Goal: Check status

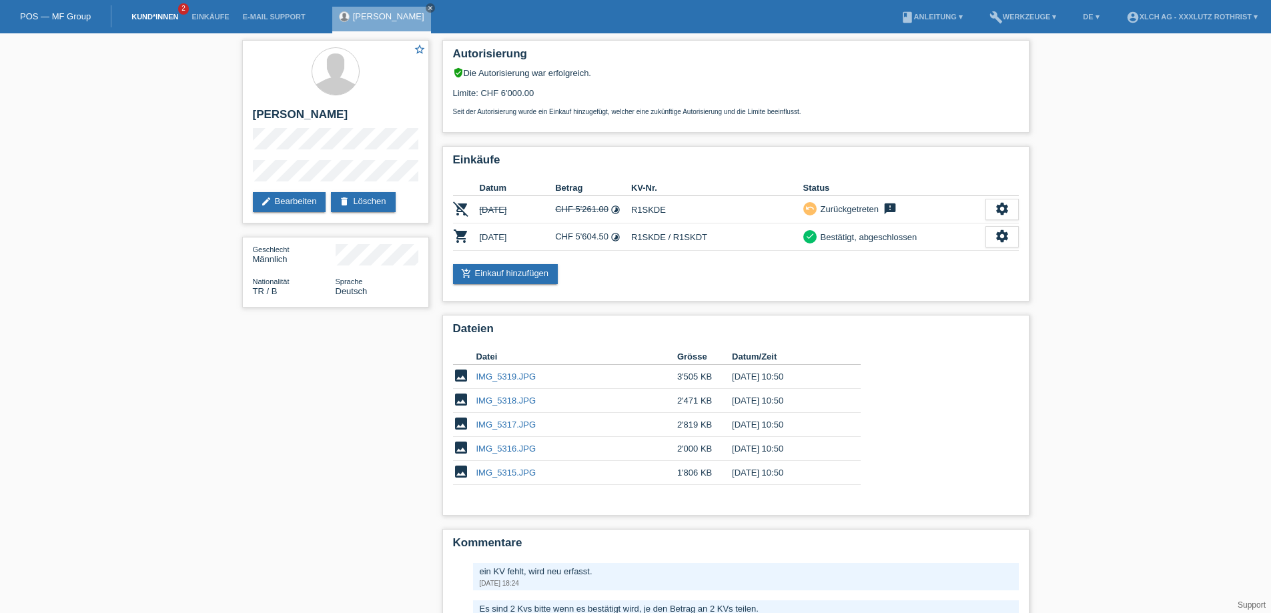
click at [137, 14] on link "Kund*innen" at bounding box center [155, 17] width 60 height 8
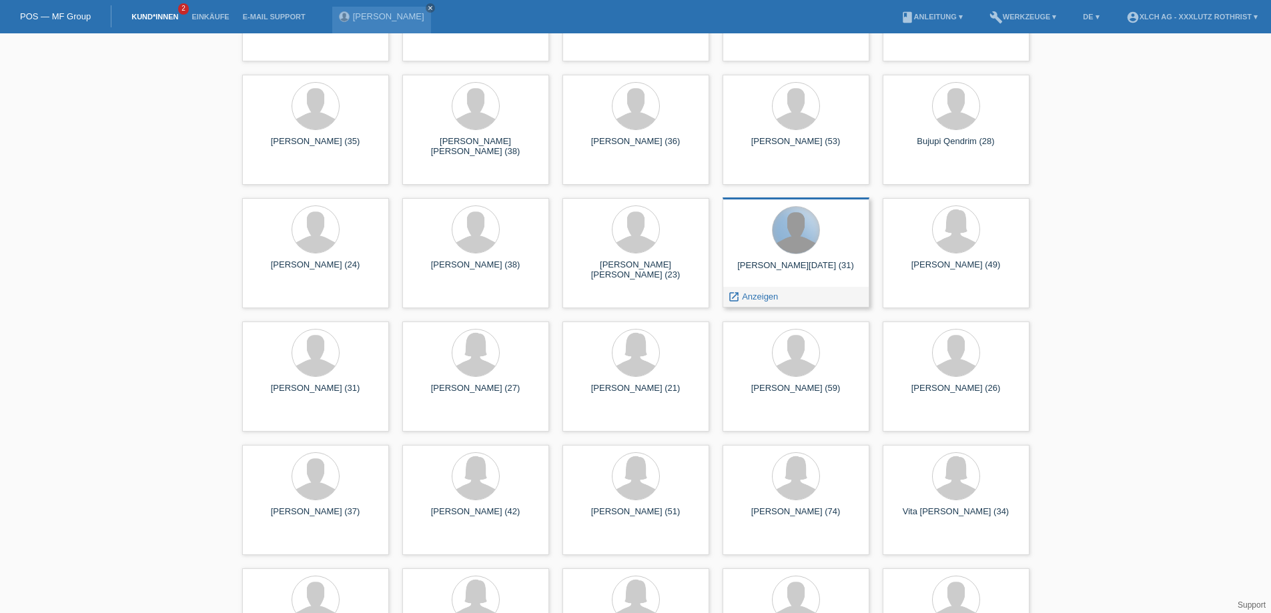
scroll to position [6336, 0]
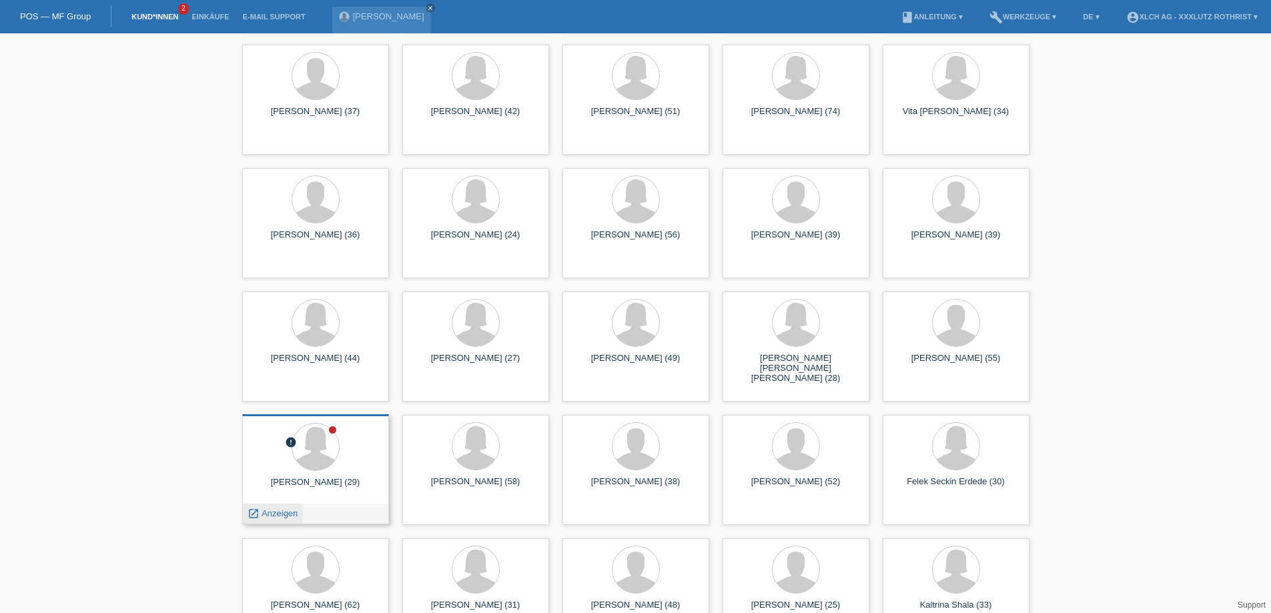
click at [291, 508] on div "launch Anzeigen" at bounding box center [273, 514] width 60 height 20
click at [280, 516] on span "Anzeigen" at bounding box center [279, 513] width 36 height 10
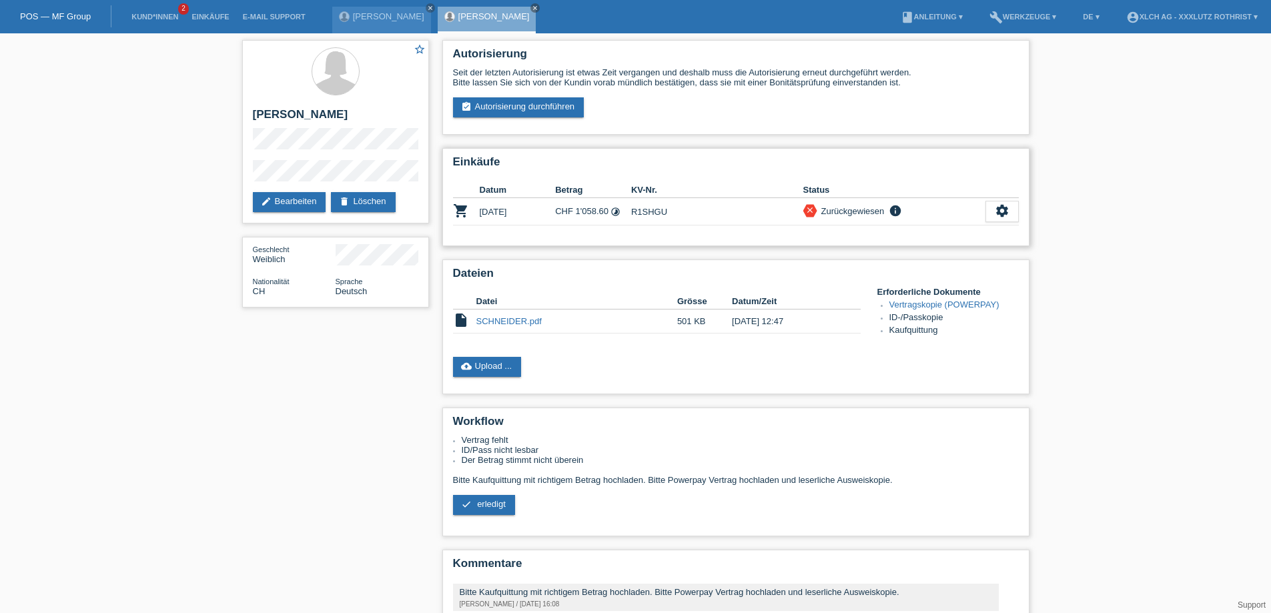
click at [636, 213] on td "R1SHGU" at bounding box center [717, 211] width 172 height 27
copy td "R1SHGU"
click at [684, 434] on h2 "Workflow" at bounding box center [736, 425] width 566 height 20
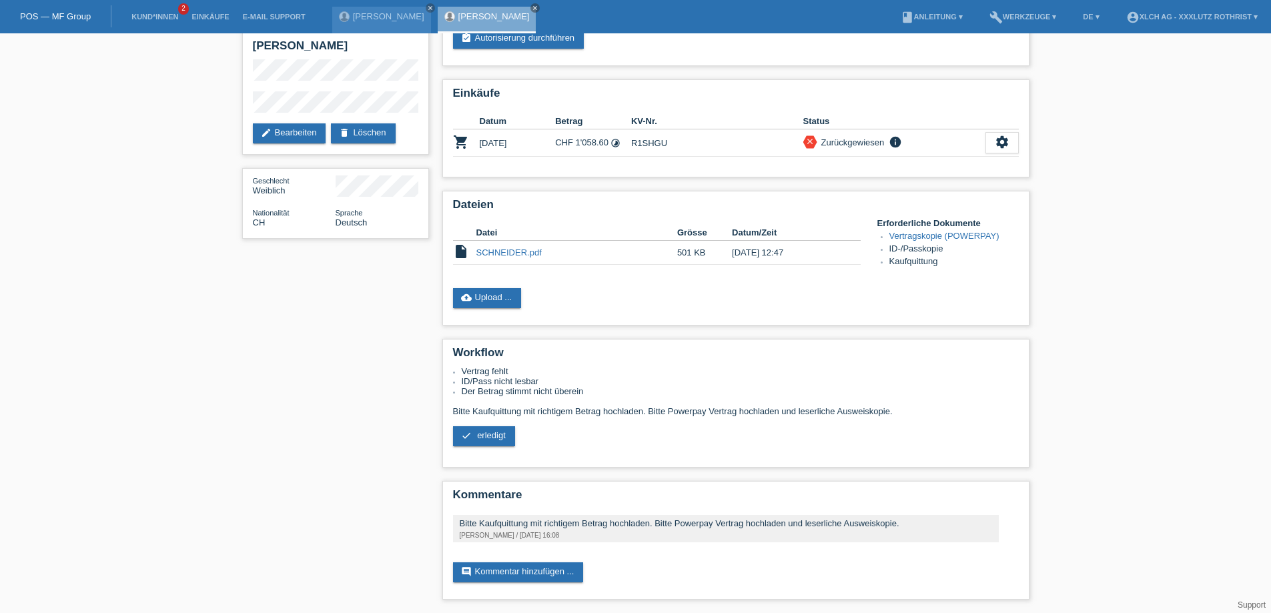
click at [668, 321] on div "Autorisierung Seit der letzten Autorisierung ist etwas Zeit vergangen und desha…" at bounding box center [736, 289] width 600 height 648
